Goal: Navigation & Orientation: Find specific page/section

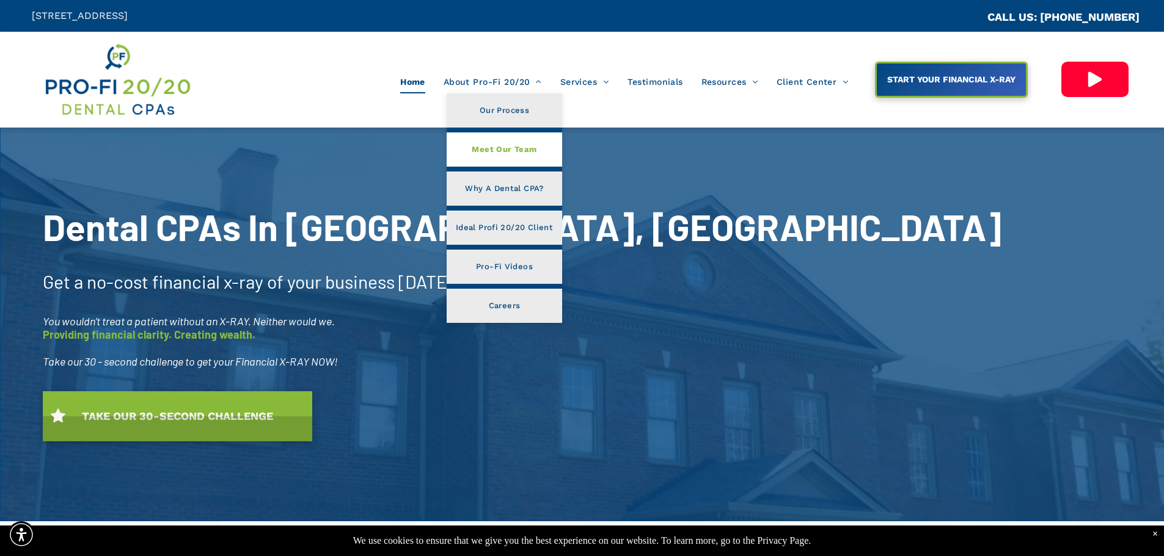
click at [483, 143] on span "Meet Our Team" at bounding box center [504, 150] width 65 height 16
